Goal: Entertainment & Leisure: Consume media (video, audio)

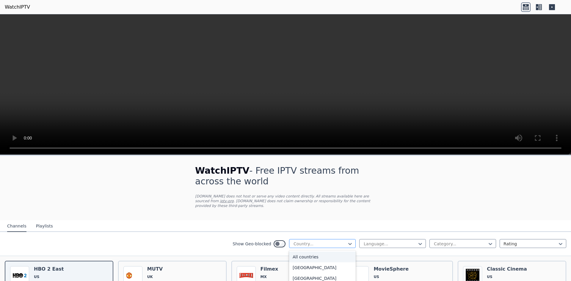
click at [331, 241] on div at bounding box center [320, 244] width 54 height 6
click at [337, 241] on div at bounding box center [320, 244] width 54 height 6
type input "**"
click at [311, 256] on div "[GEOGRAPHIC_DATA]" at bounding box center [322, 257] width 67 height 11
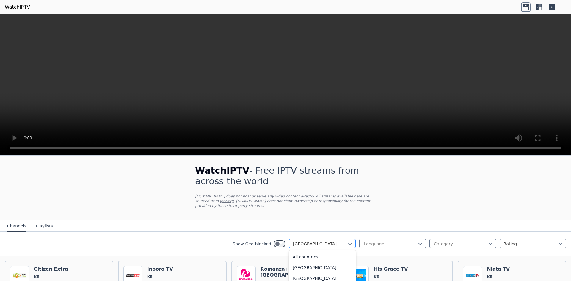
click at [339, 241] on div at bounding box center [320, 244] width 54 height 6
click at [43, 224] on button "Playlists" at bounding box center [44, 226] width 17 height 11
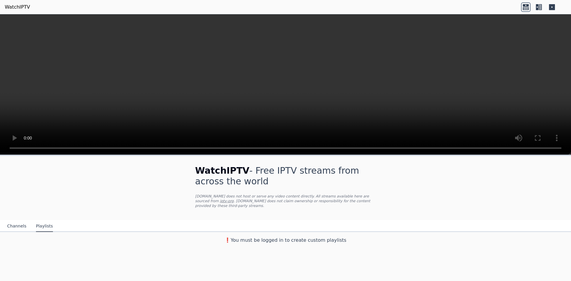
click at [12, 223] on button "Channels" at bounding box center [16, 226] width 19 height 11
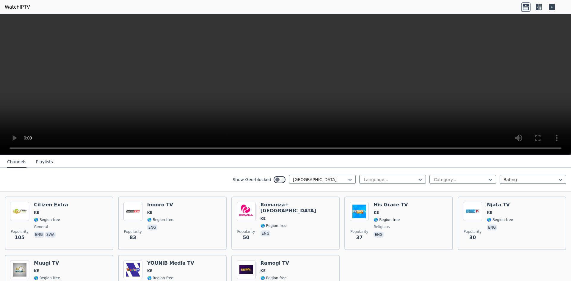
scroll to position [0, 0]
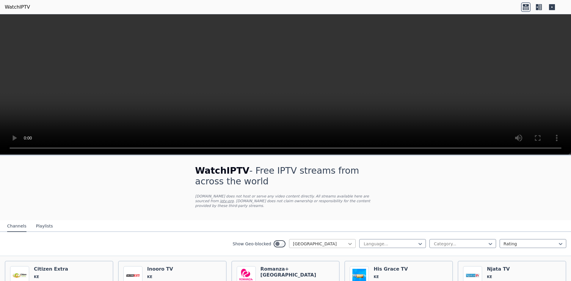
click at [347, 241] on icon at bounding box center [350, 244] width 6 height 6
click at [297, 253] on div "All countries" at bounding box center [322, 257] width 67 height 11
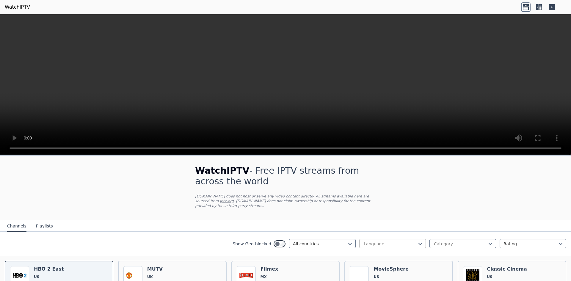
click at [374, 241] on div at bounding box center [390, 244] width 54 height 6
click at [372, 273] on div "English" at bounding box center [392, 278] width 67 height 11
click at [449, 241] on div at bounding box center [460, 244] width 54 height 6
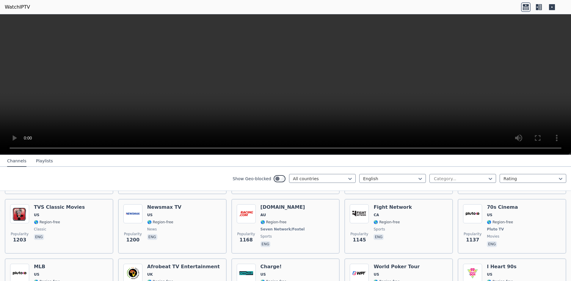
scroll to position [387, 0]
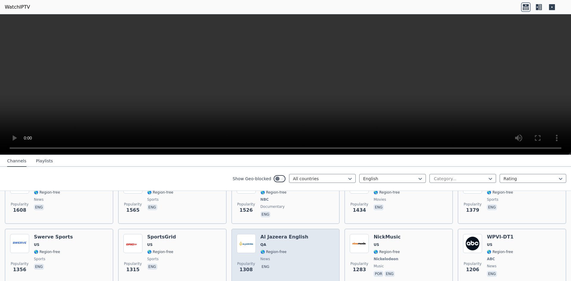
click at [292, 250] on span "🌎 Region-free" at bounding box center [285, 252] width 48 height 5
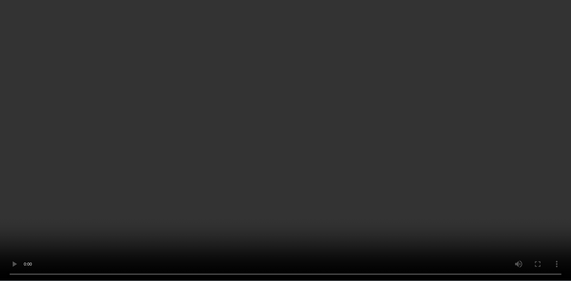
scroll to position [1250, 0]
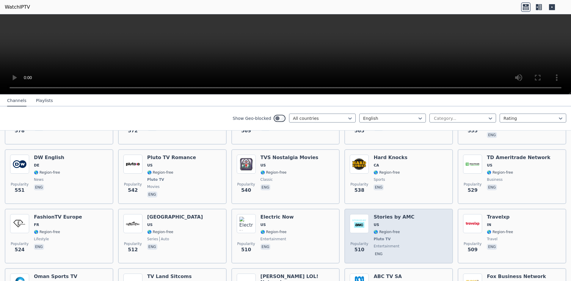
click at [404, 214] on div "Stories by AMC US 🌎 Region-free Pluto TV entertainment eng" at bounding box center [394, 236] width 41 height 44
click at [389, 230] on span "🌎 Region-free" at bounding box center [387, 232] width 26 height 5
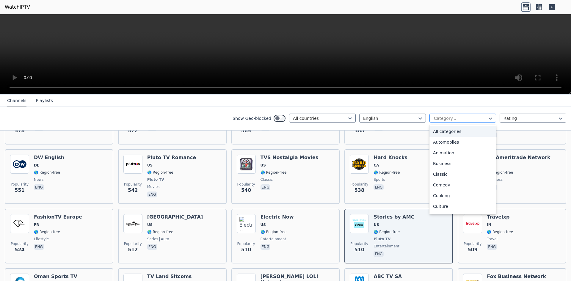
click at [454, 119] on div at bounding box center [460, 118] width 54 height 6
click at [443, 184] on div "Comedy" at bounding box center [463, 185] width 67 height 11
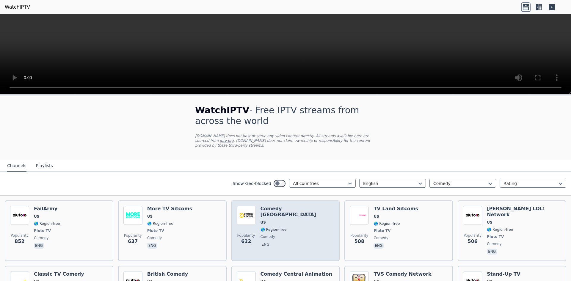
click at [314, 209] on div "Popularity 622 Comedy [GEOGRAPHIC_DATA] 🌎 Region-free comedy eng" at bounding box center [286, 231] width 98 height 50
click at [311, 209] on div "Popularity 622 Comedy [GEOGRAPHIC_DATA] 🌎 Region-free comedy eng" at bounding box center [286, 231] width 98 height 50
click at [251, 209] on img at bounding box center [246, 215] width 19 height 19
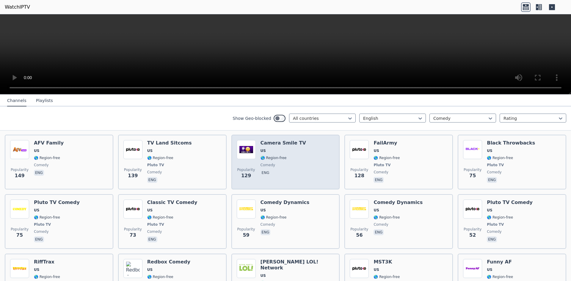
scroll to position [208, 0]
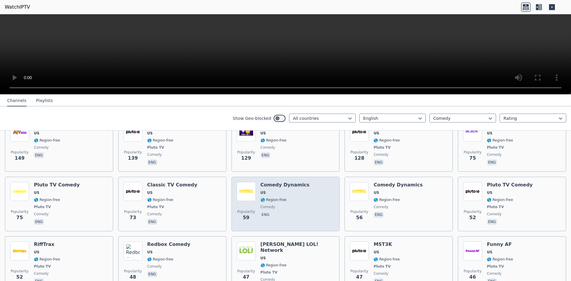
click at [274, 186] on div "Comedy Dynamics US 🌎 Region-free comedy eng" at bounding box center [285, 204] width 49 height 44
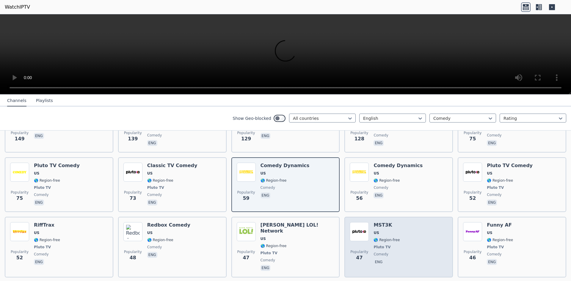
scroll to position [238, 0]
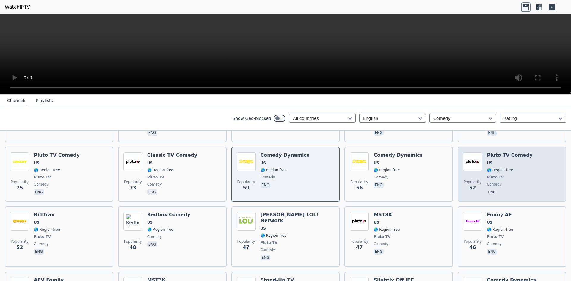
click at [478, 161] on div "Popularity 52" at bounding box center [472, 174] width 19 height 44
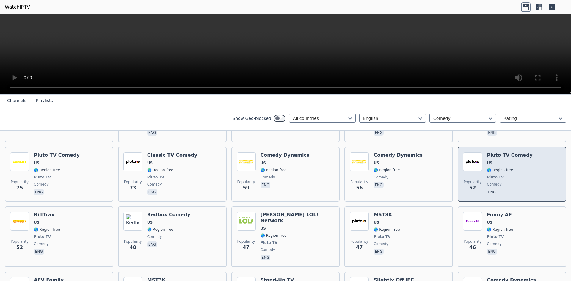
click at [472, 152] on img at bounding box center [472, 161] width 19 height 19
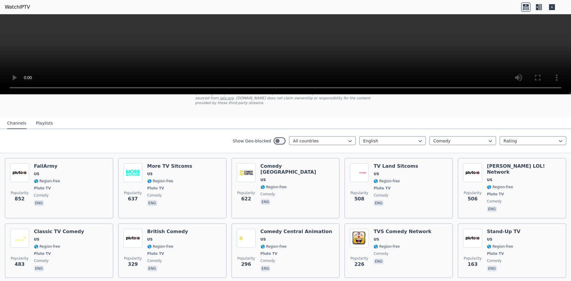
scroll to position [0, 0]
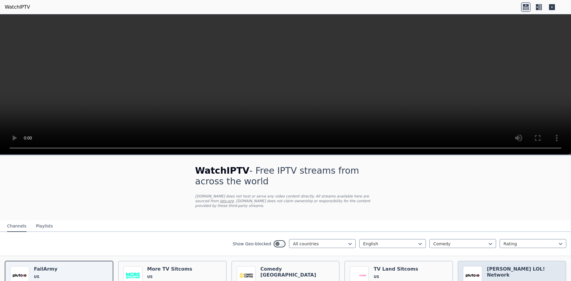
click at [527, 266] on h6 "[PERSON_NAME] LOL! Network" at bounding box center [524, 272] width 74 height 12
